Goal: Information Seeking & Learning: Find specific fact

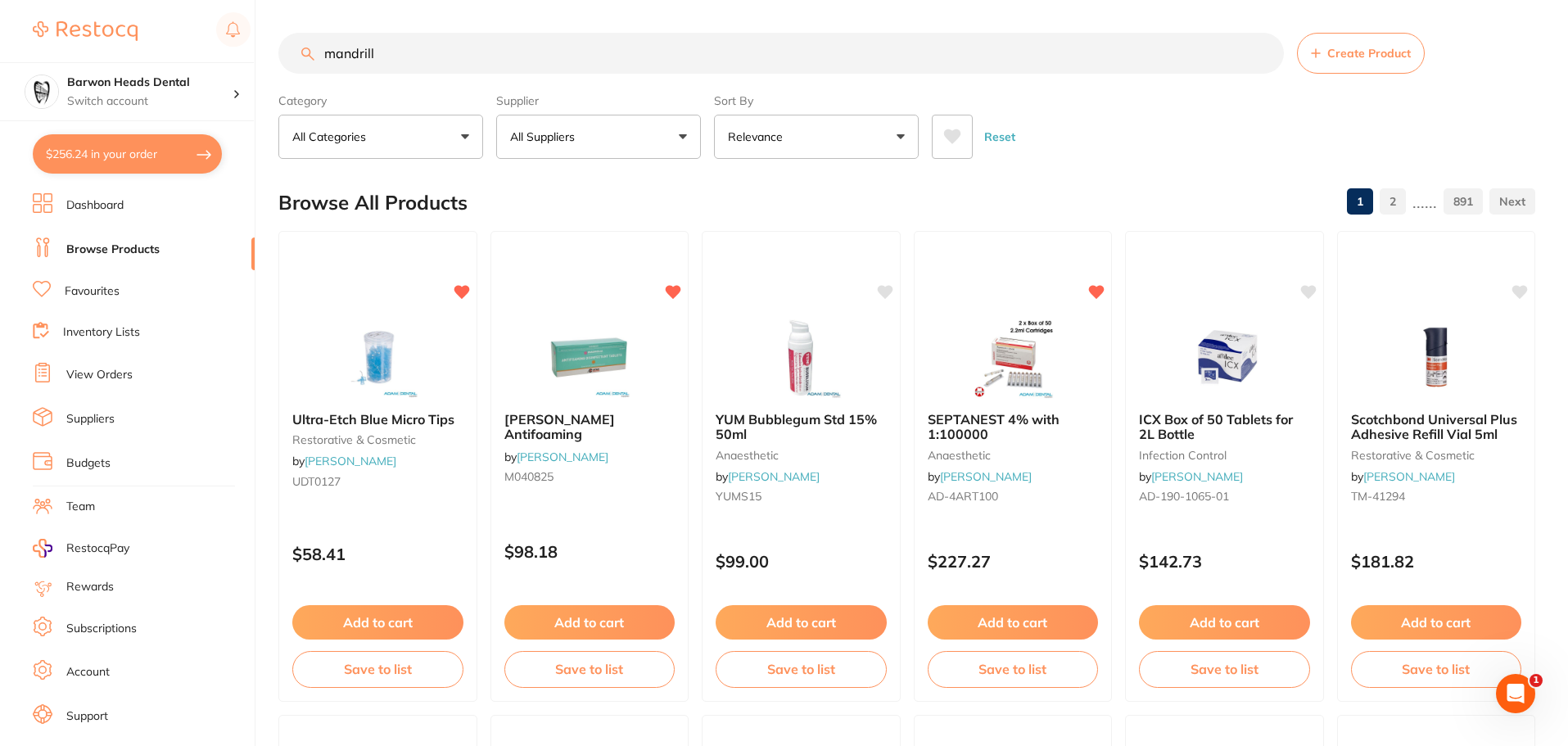
type input "mandrill"
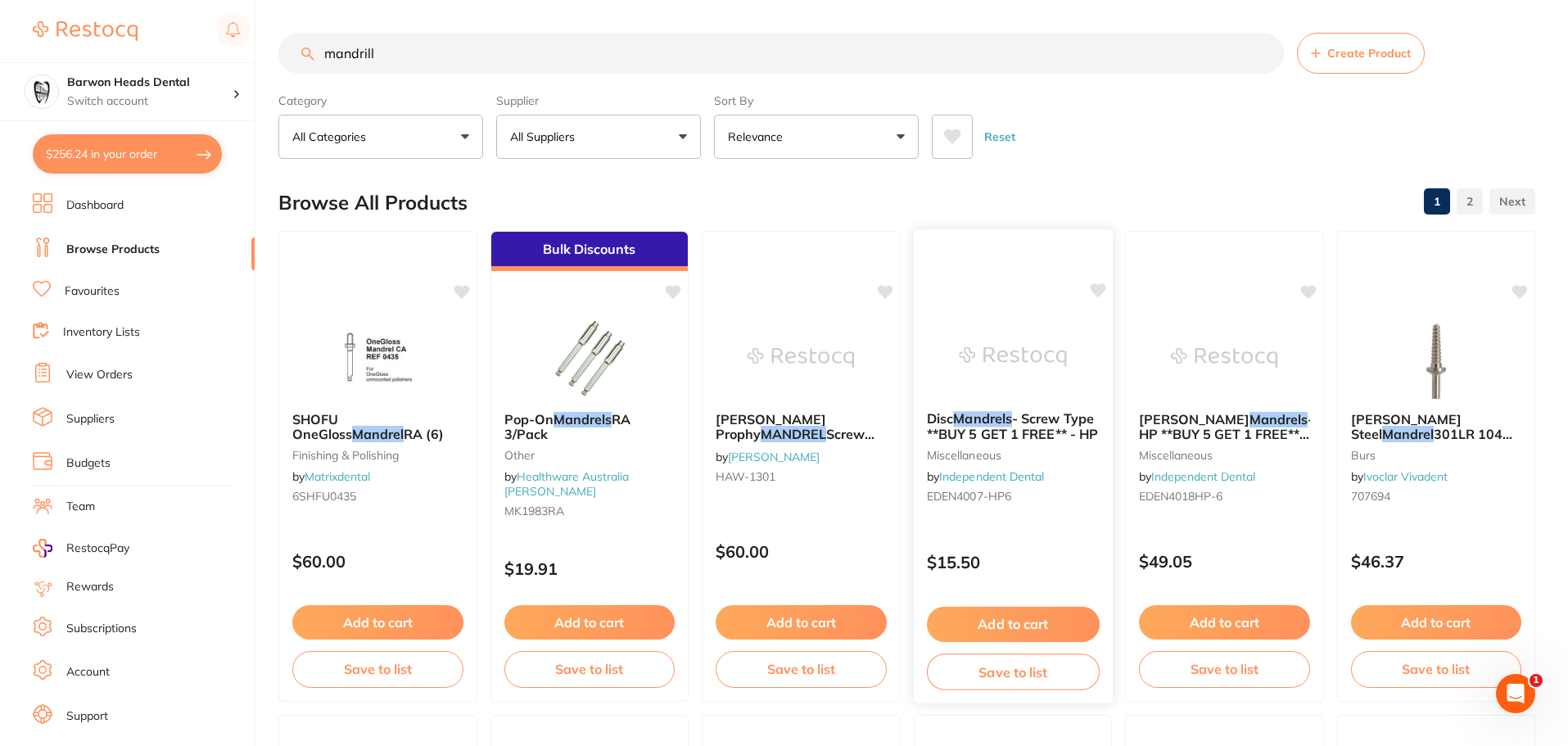
click at [1011, 424] on em "Mandrels" at bounding box center [982, 418] width 59 height 16
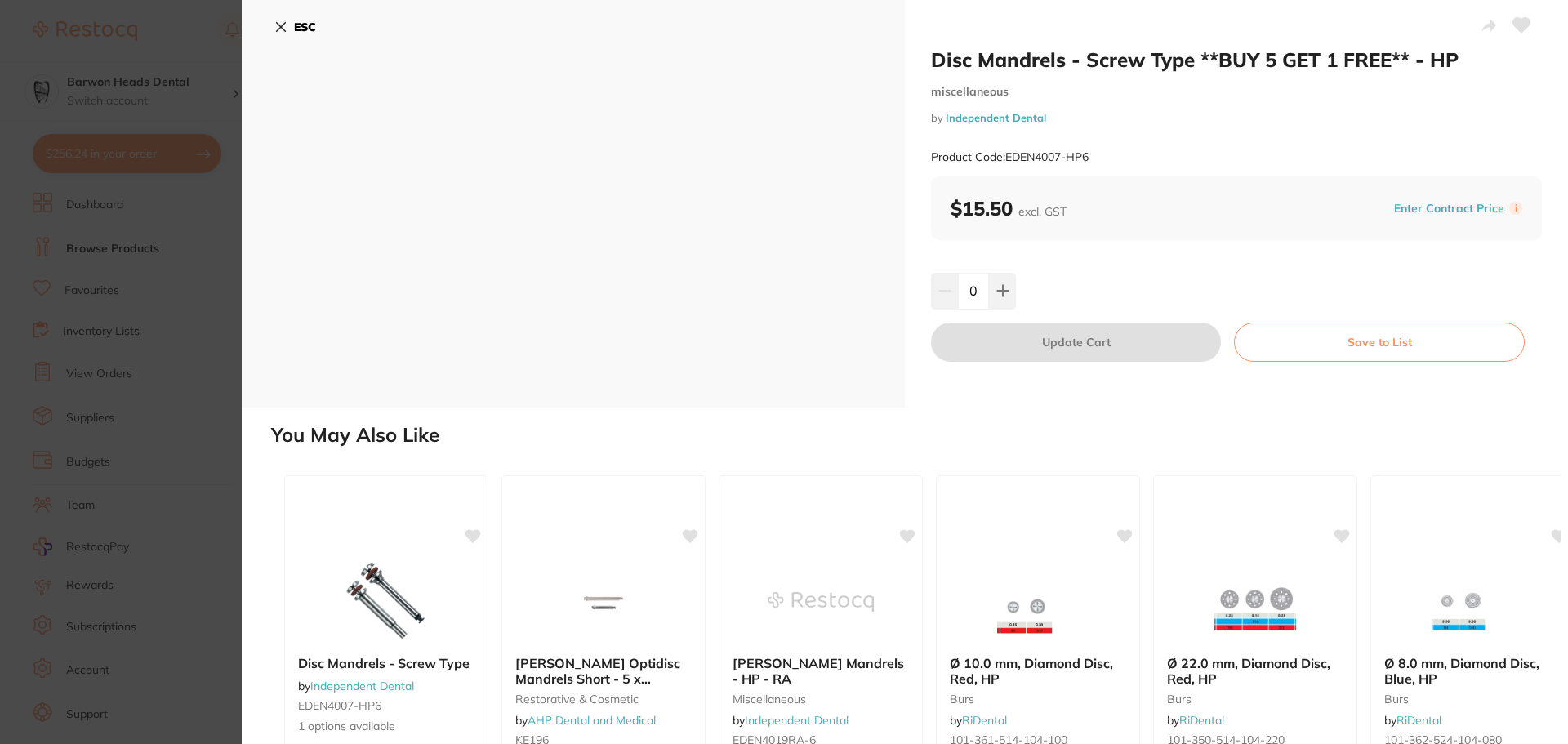
click at [282, 25] on icon at bounding box center [280, 27] width 9 height 9
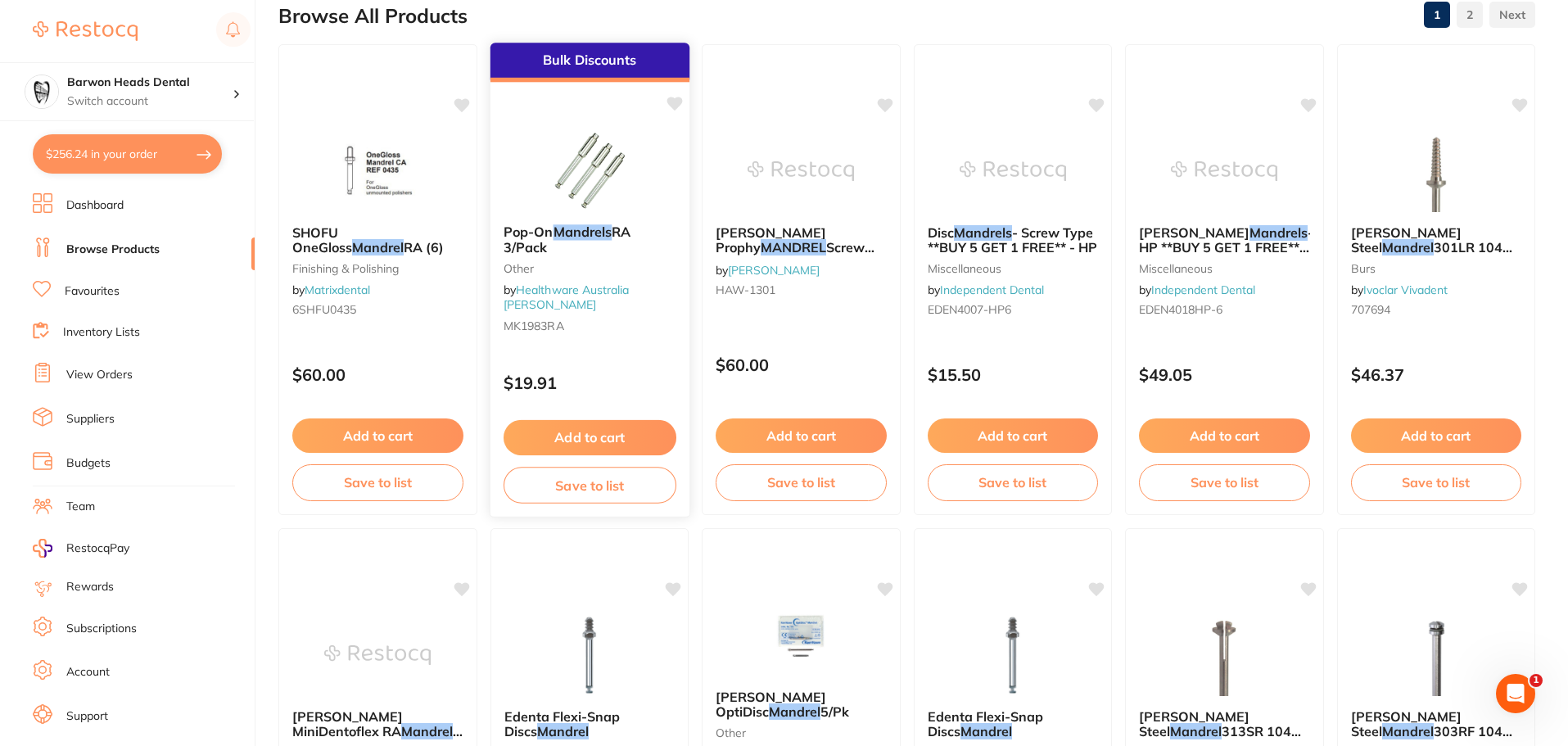
scroll to position [2, 0]
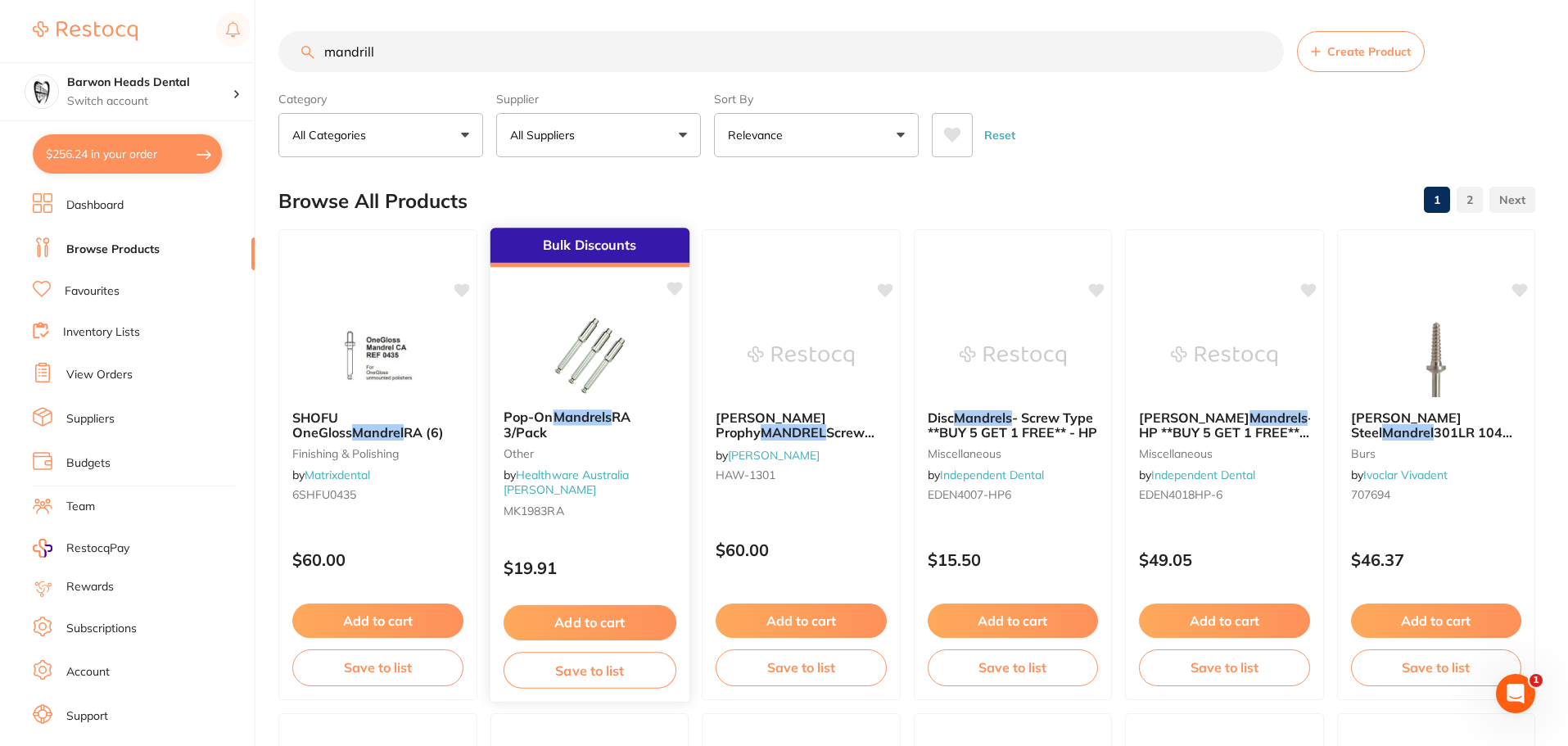
click at [612, 372] on img at bounding box center [589, 354] width 107 height 83
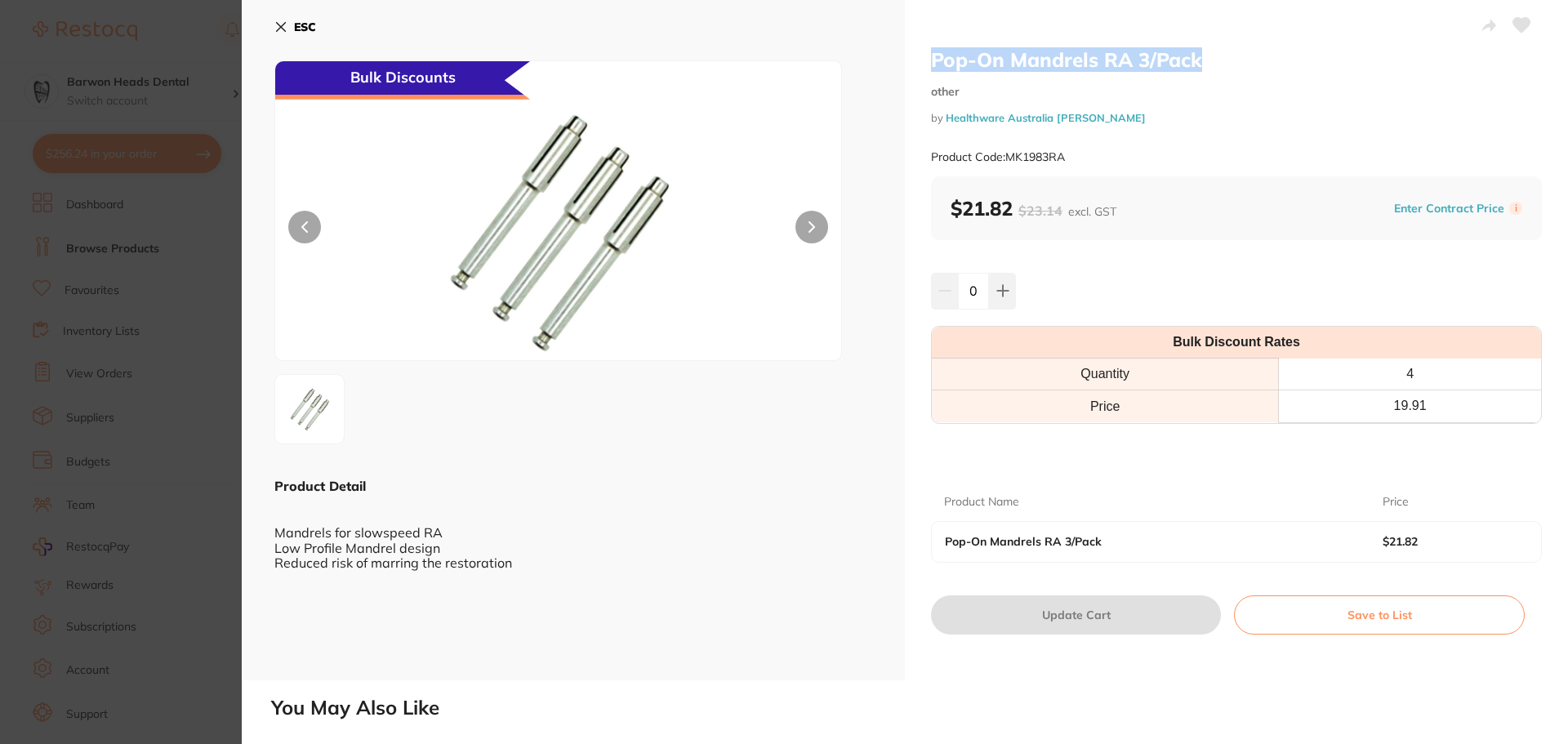
drag, startPoint x: 1207, startPoint y: 58, endPoint x: 928, endPoint y: 61, distance: 279.0
click at [931, 61] on h2 "Pop-On Mandrels RA 3/Pack" at bounding box center [1236, 60] width 611 height 25
copy h2 "Pop-On Mandrels RA 3/Pack"
drag, startPoint x: 1072, startPoint y: 152, endPoint x: 1004, endPoint y: 157, distance: 68.2
click at [1004, 157] on div "Product Code: MK1983RA" at bounding box center [1236, 157] width 611 height 40
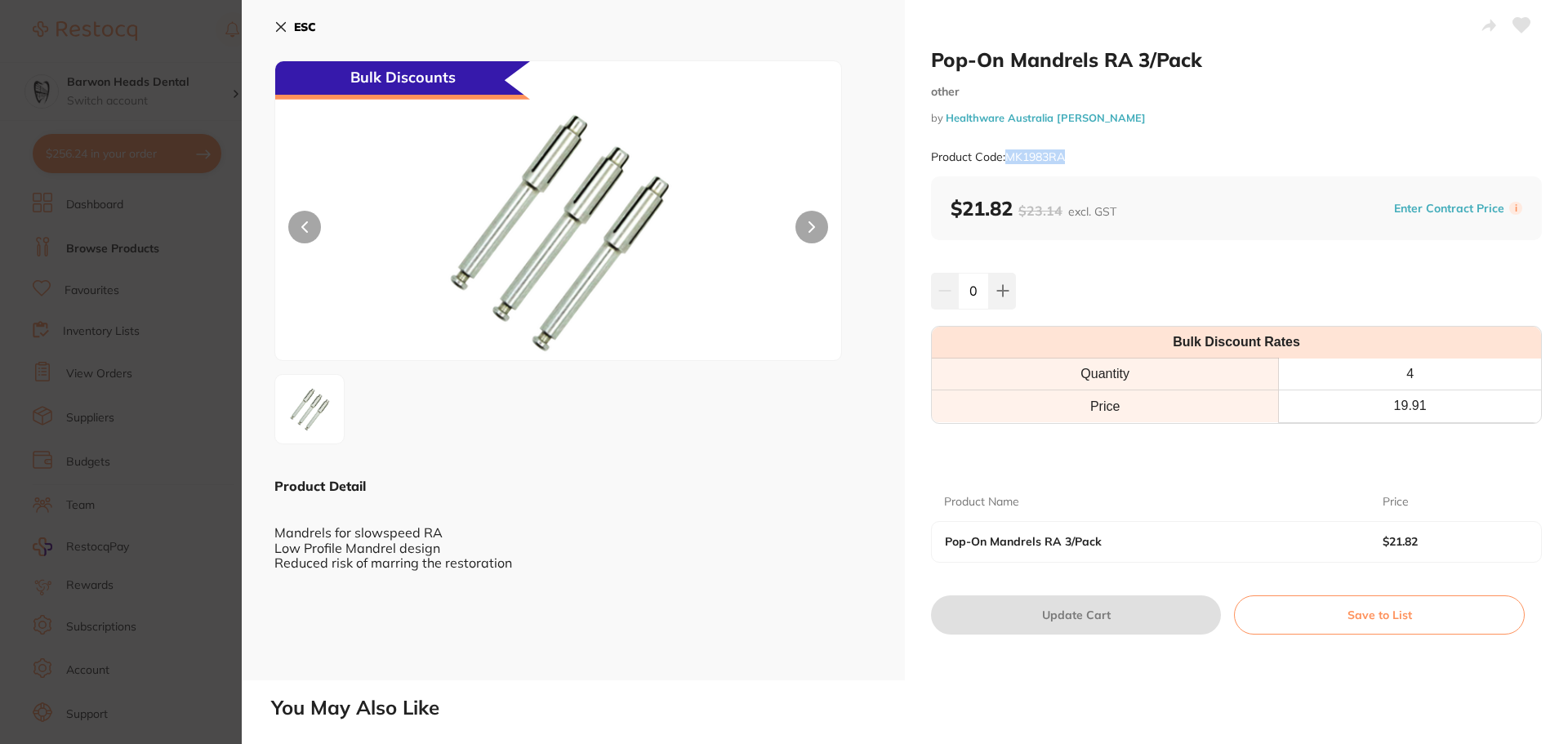
click at [1069, 157] on div "Product Code: MK1983RA" at bounding box center [1236, 157] width 611 height 40
drag, startPoint x: 1054, startPoint y: 156, endPoint x: 1007, endPoint y: 159, distance: 47.1
click at [1007, 159] on div "Product Code: MK1983RA" at bounding box center [1236, 157] width 611 height 40
copy small "MK1983RA"
drag, startPoint x: 1100, startPoint y: 119, endPoint x: 946, endPoint y: 119, distance: 154.0
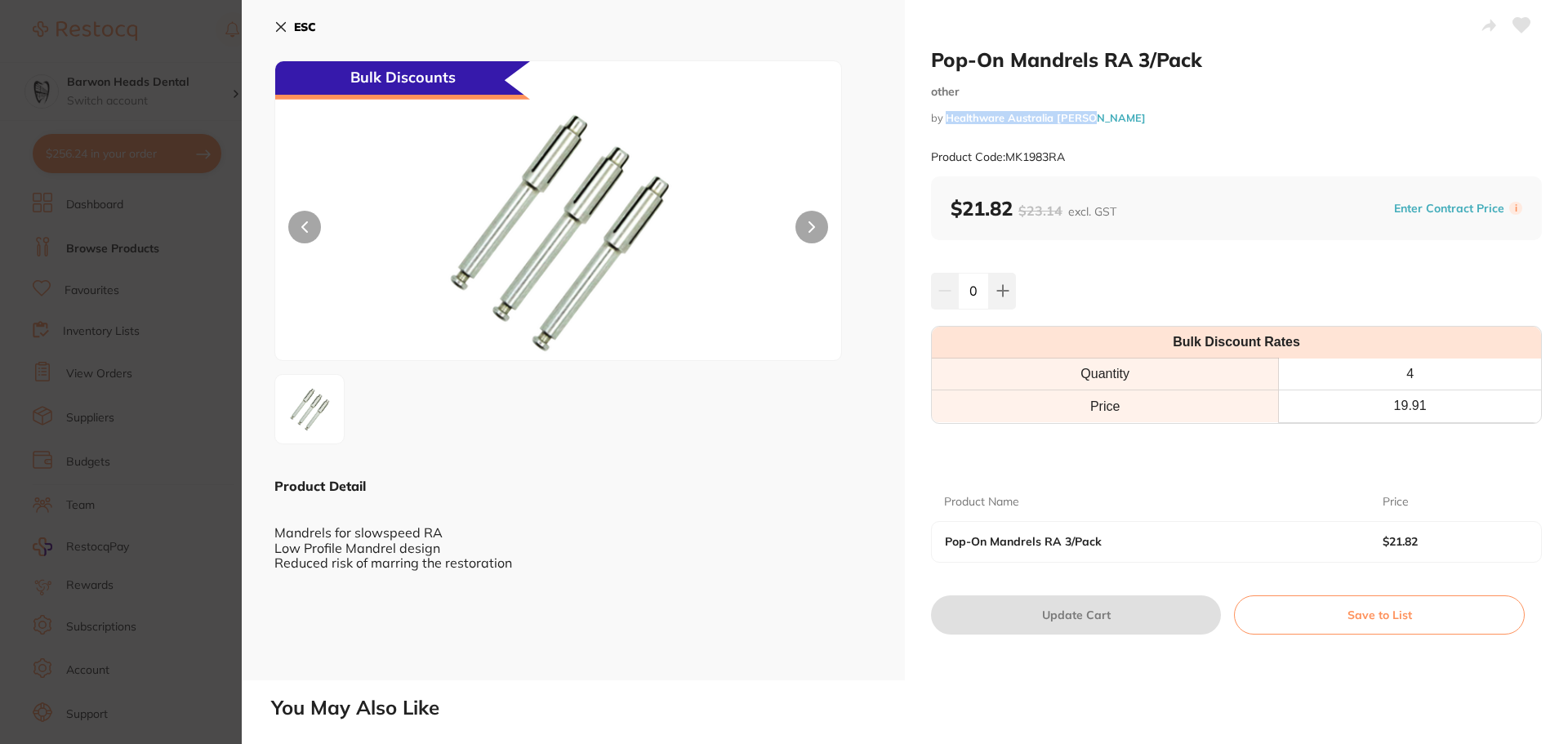
click at [946, 119] on small "by Healthware Australia [PERSON_NAME]" at bounding box center [1236, 118] width 611 height 12
copy link "Healthware Australia [PERSON_NAME]"
drag, startPoint x: 1075, startPoint y: 158, endPoint x: 1028, endPoint y: 213, distance: 72.3
click at [1034, 164] on div "Product Code: MK1983RA" at bounding box center [1236, 157] width 611 height 40
drag, startPoint x: 1009, startPoint y: 209, endPoint x: 959, endPoint y: 211, distance: 50.0
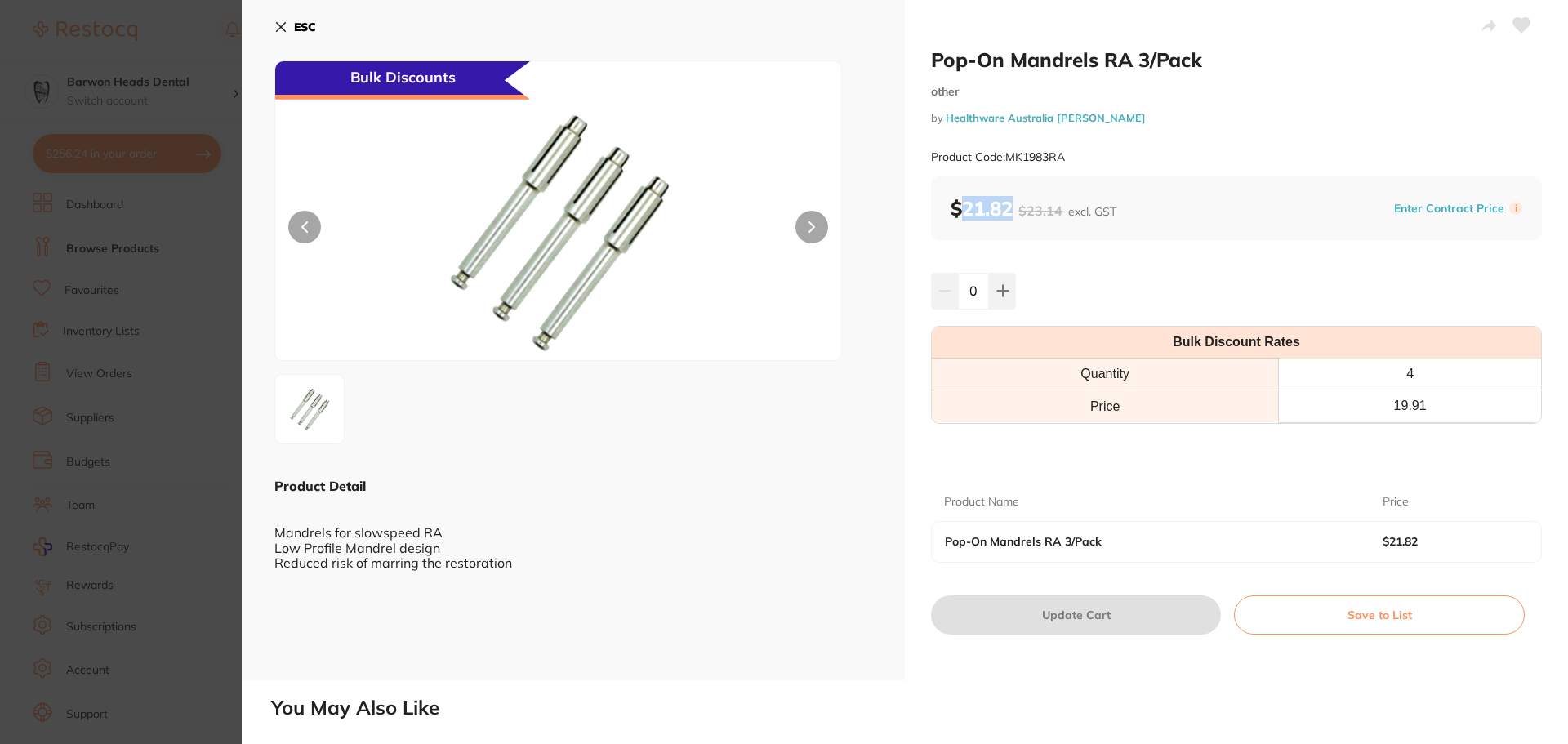
click at [959, 211] on b "$21.82 $23.14 excl. GST" at bounding box center [1033, 209] width 166 height 25
copy b "21.82"
